Goal: Information Seeking & Learning: Learn about a topic

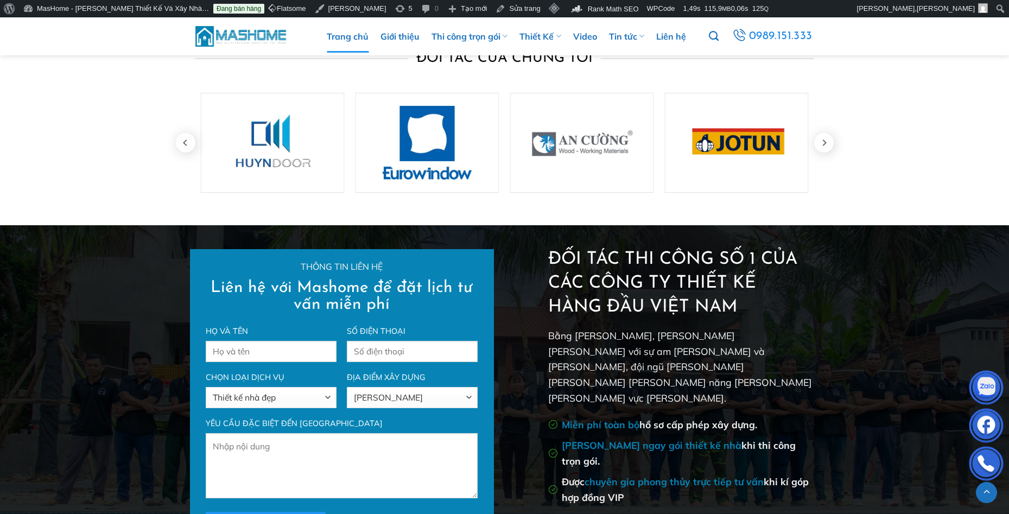
scroll to position [3691, 0]
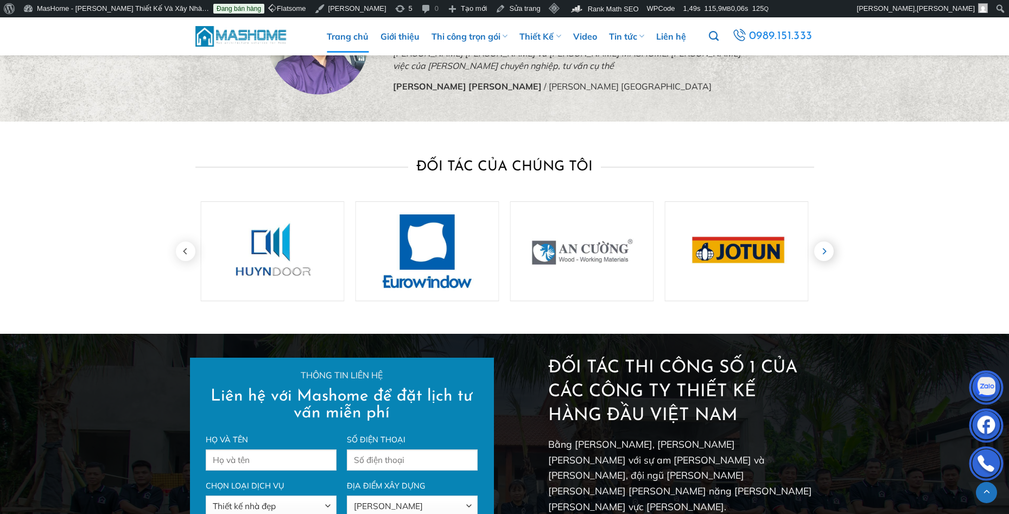
click at [823, 242] on icon "Next" at bounding box center [824, 252] width 20 height 20
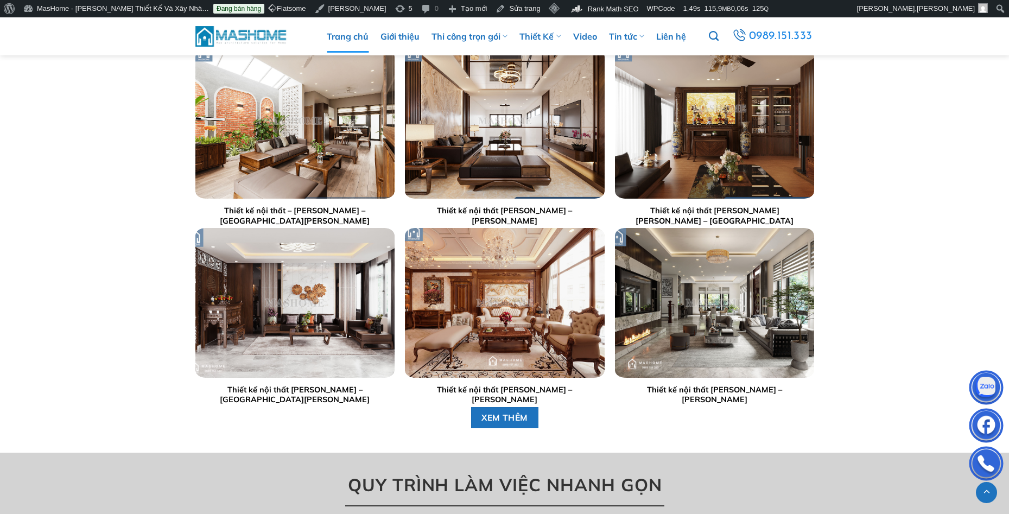
scroll to position [3039, 0]
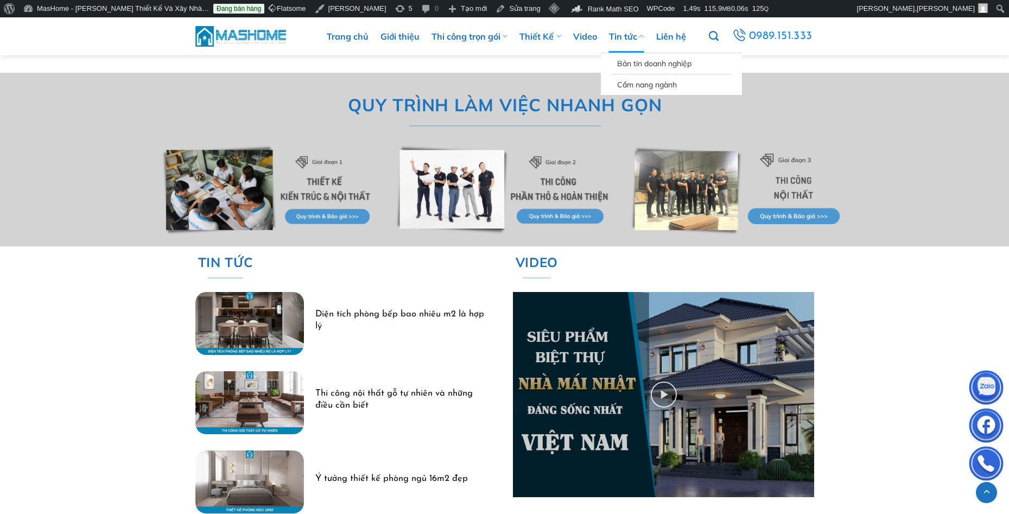
click at [619, 35] on link "Tin tức" at bounding box center [626, 36] width 35 height 33
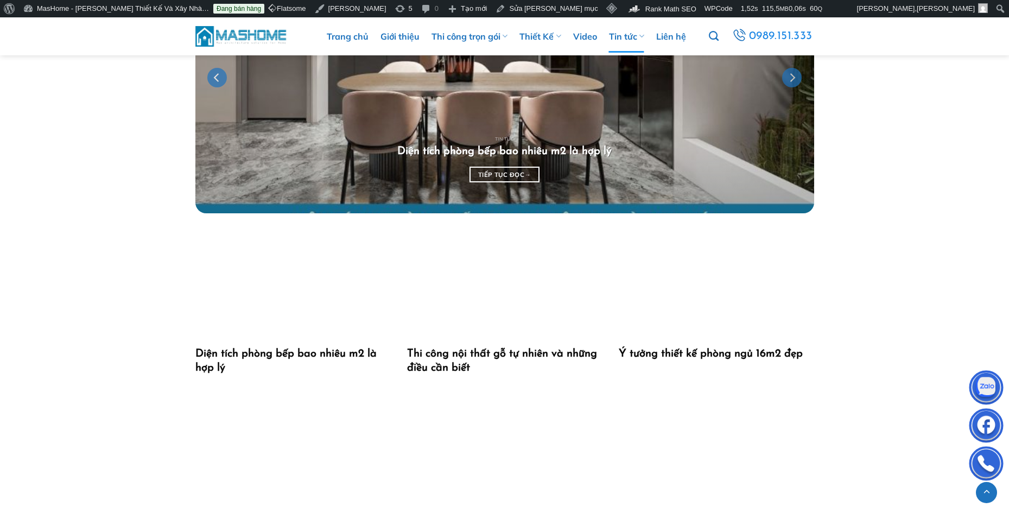
scroll to position [543, 0]
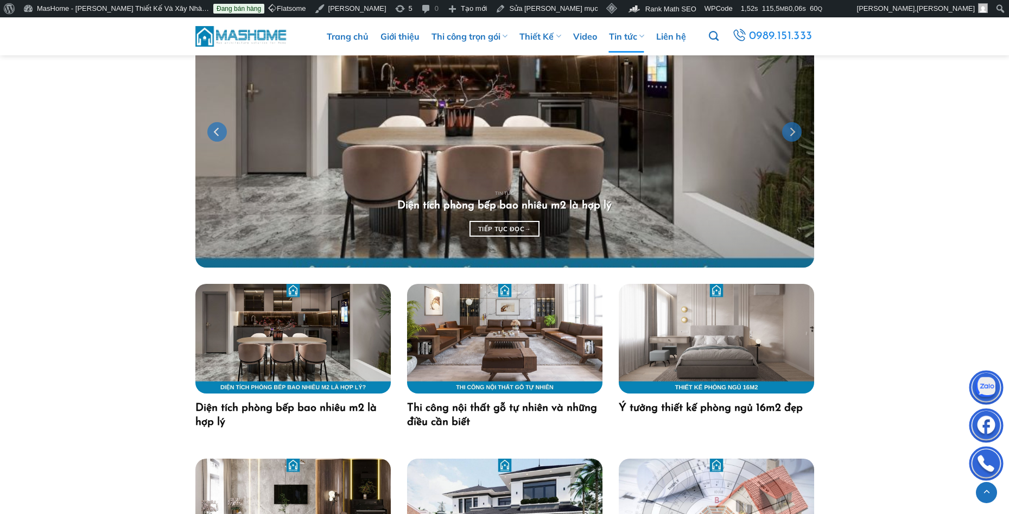
click at [343, 362] on img "Diện tích phòng bếp bao nhiêu m2 là hợp lý" at bounding box center [292, 339] width 195 height 110
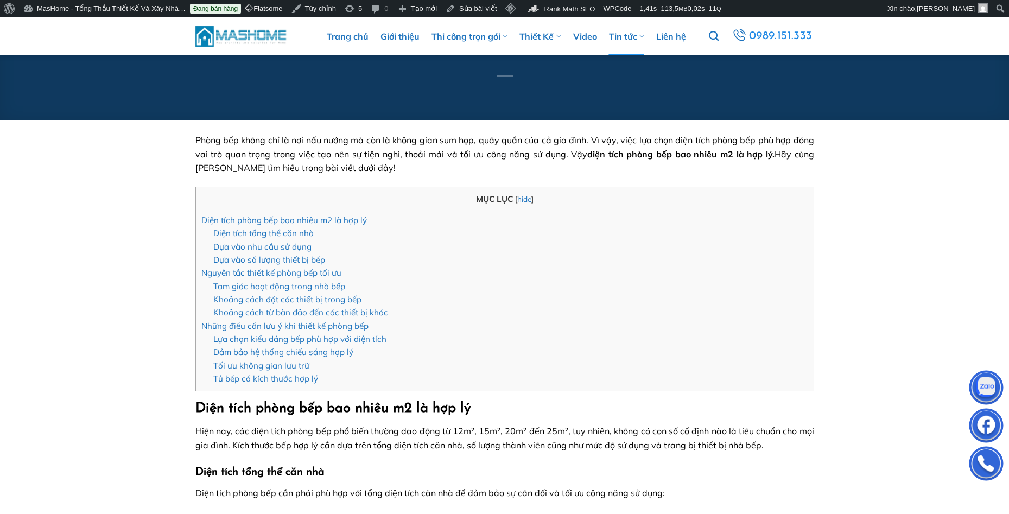
scroll to position [163, 0]
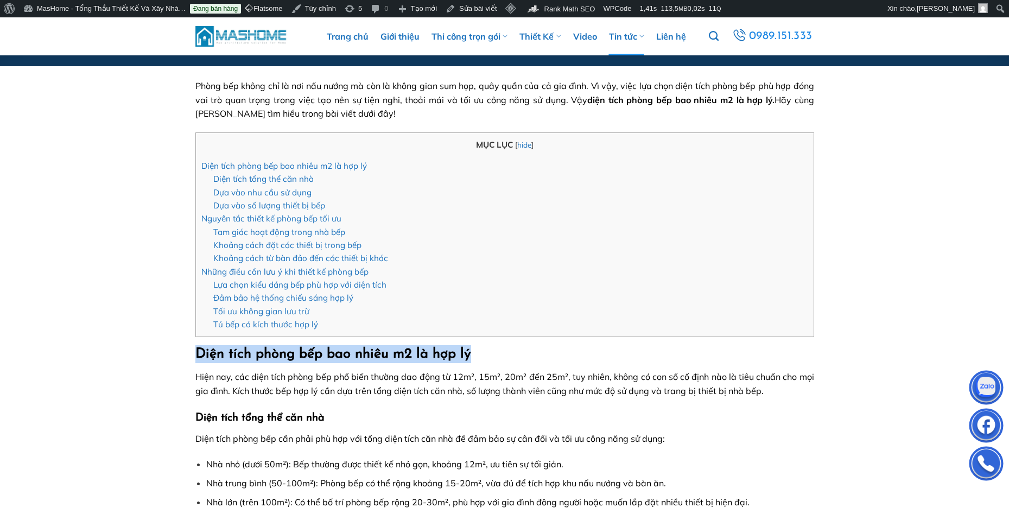
drag, startPoint x: 494, startPoint y: 351, endPoint x: 193, endPoint y: 360, distance: 301.4
copy strong "Diện tích phòng bếp bao nhiêu m2 là hợp lý"
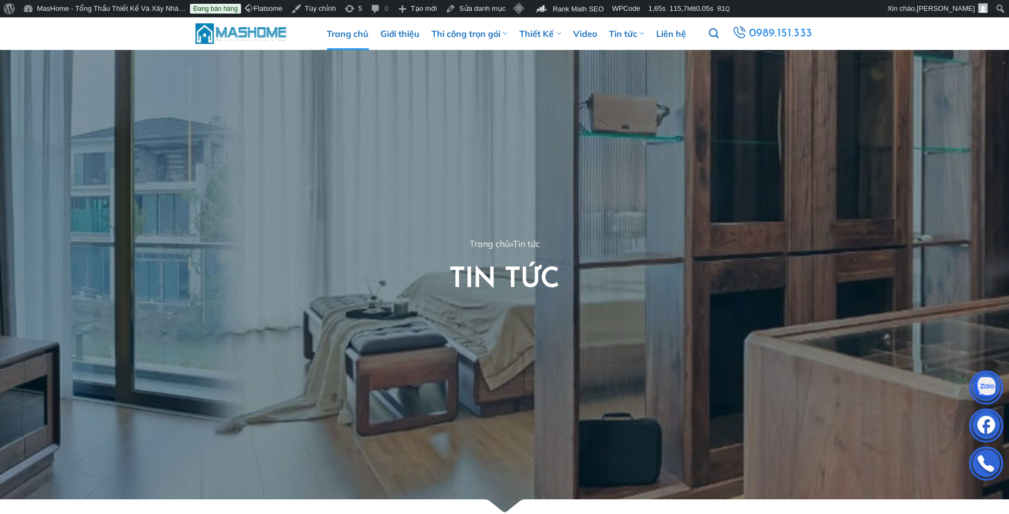
click at [353, 32] on link "Trang chủ" at bounding box center [348, 33] width 42 height 33
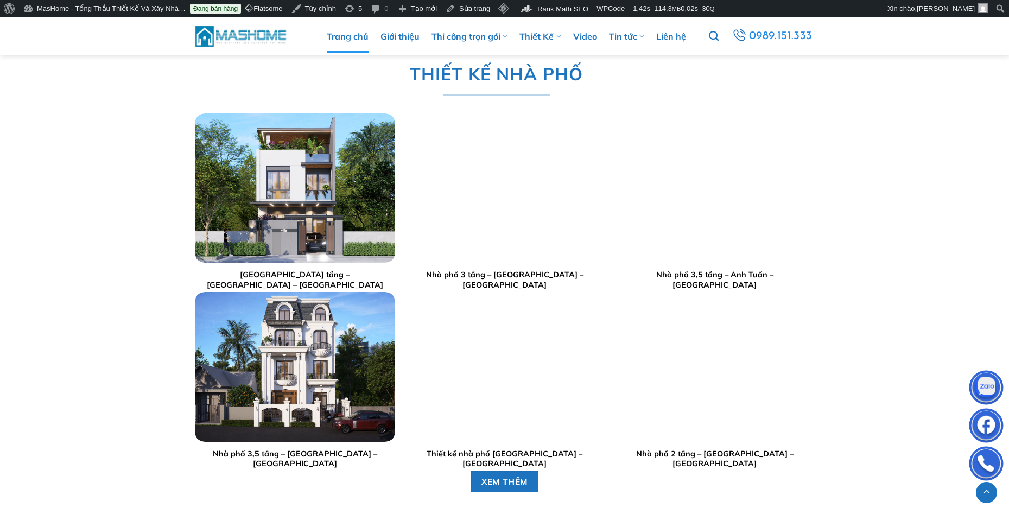
scroll to position [1737, 0]
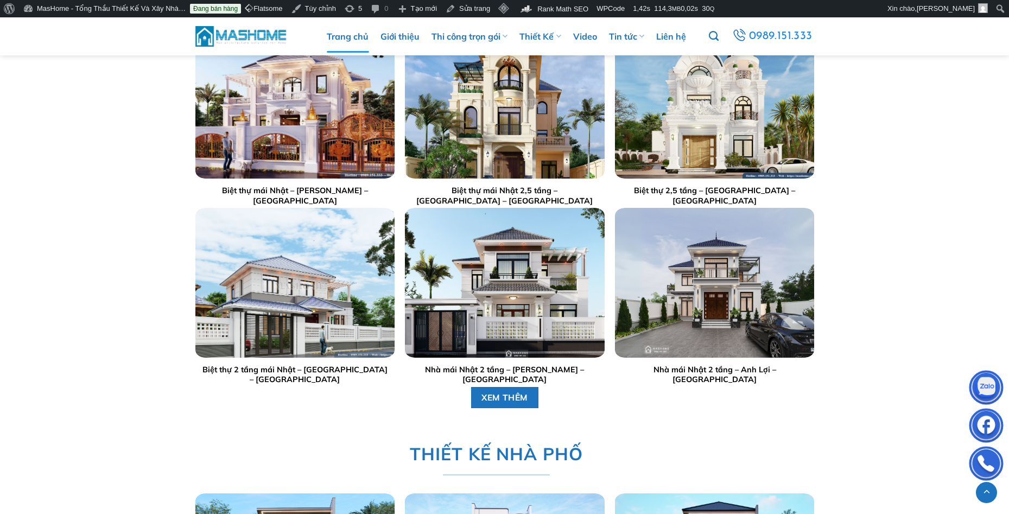
click at [153, 328] on div "THI CÔNG TRỌN GÓI Nhà Phố Anh Hưng – Đội Nhân – [GEOGRAPHIC_DATA] Thi công trọn…" at bounding box center [504, 425] width 1009 height 1873
click at [111, 420] on div "THI CÔNG TRỌN GÓI Nhà Phố Anh Hưng – Đội Nhân – [GEOGRAPHIC_DATA] Thi công trọn…" at bounding box center [504, 425] width 1009 height 1873
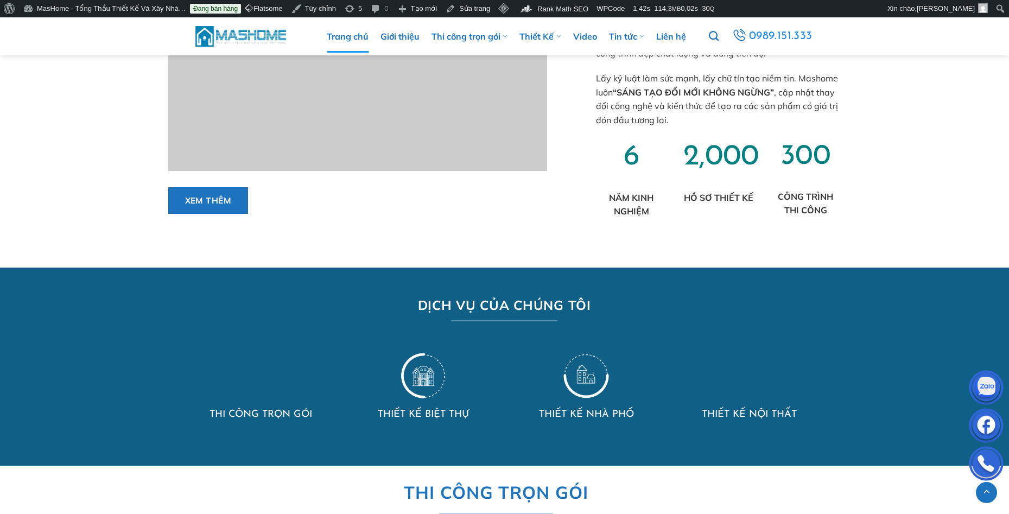
scroll to position [543, 0]
